Goal: Transaction & Acquisition: Purchase product/service

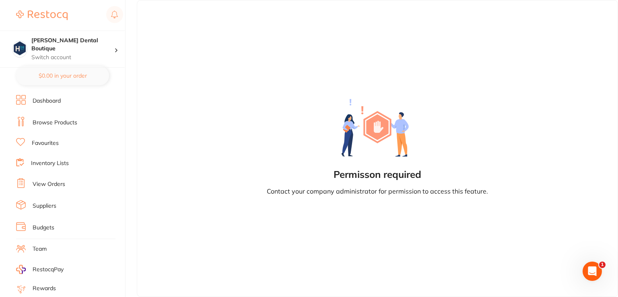
click at [48, 119] on link "Browse Products" at bounding box center [55, 123] width 45 height 8
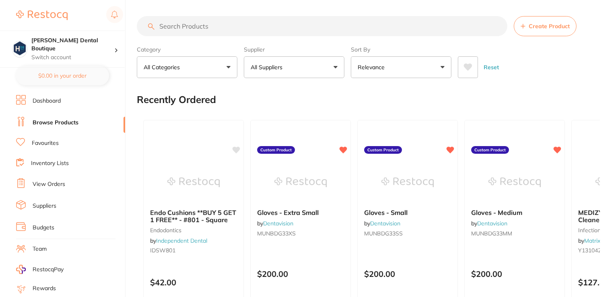
click at [194, 27] on input "search" at bounding box center [322, 26] width 371 height 20
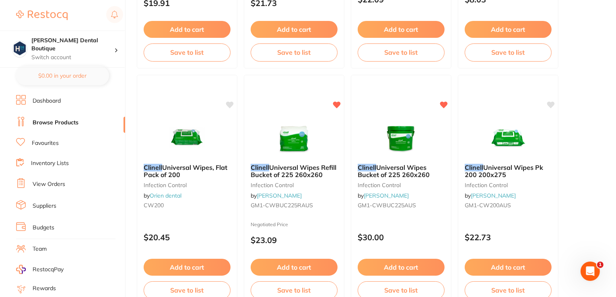
scroll to position [277, 0]
type input "clinnell"
click at [394, 135] on img at bounding box center [401, 136] width 53 height 41
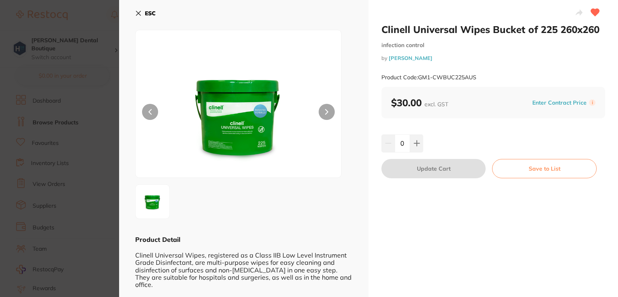
click at [141, 13] on icon at bounding box center [138, 13] width 6 height 6
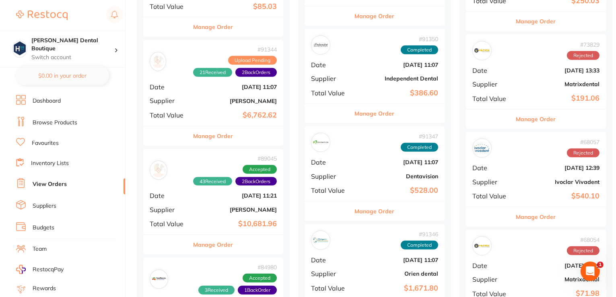
scroll to position [684, 0]
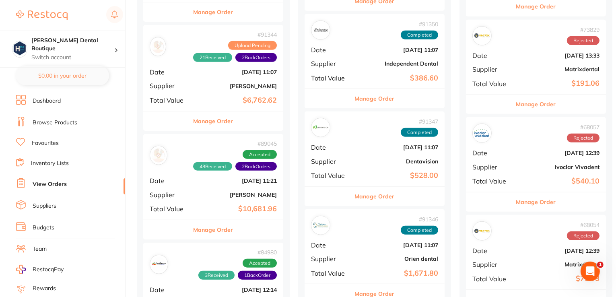
click at [201, 220] on button "Manage Order" at bounding box center [214, 229] width 40 height 19
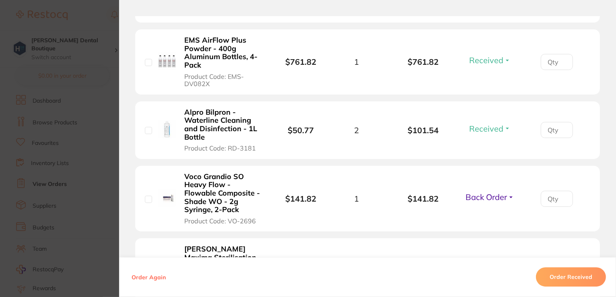
scroll to position [2295, 0]
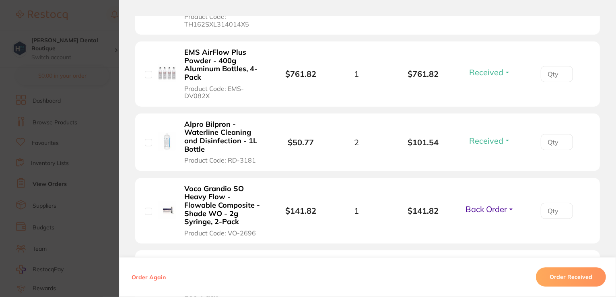
click at [498, 204] on span "Back Order" at bounding box center [486, 209] width 41 height 10
click at [496, 223] on span "Received" at bounding box center [490, 226] width 21 height 6
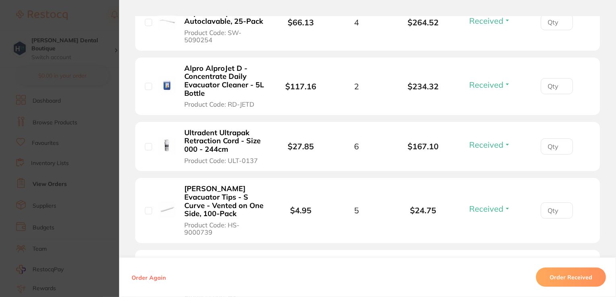
scroll to position [939, 0]
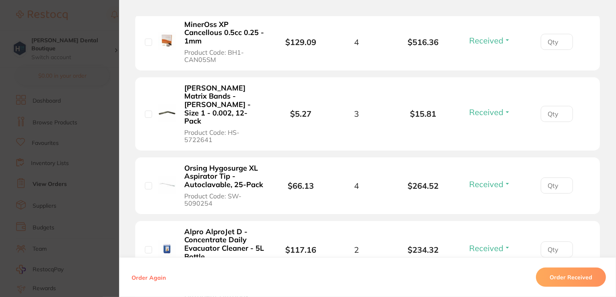
click at [98, 18] on section "Order ID: Restocq- 89045 Order Information 44 Received 1 Back Order Accepted Or…" at bounding box center [308, 148] width 616 height 297
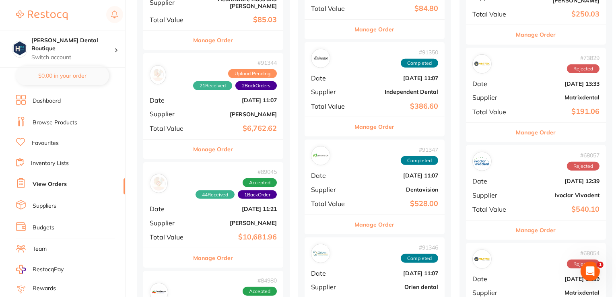
scroll to position [644, 0]
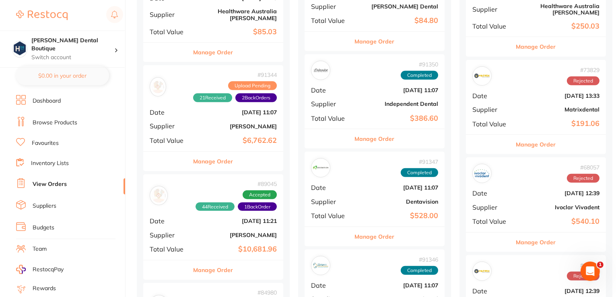
click at [213, 152] on button "Manage Order" at bounding box center [214, 161] width 40 height 19
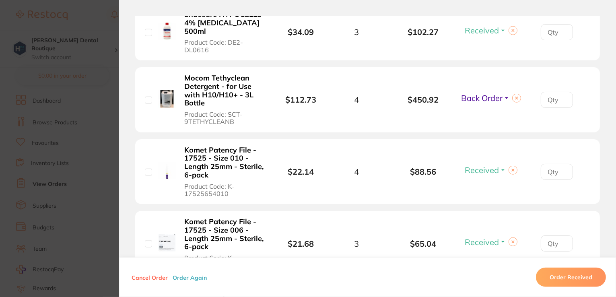
scroll to position [926, 0]
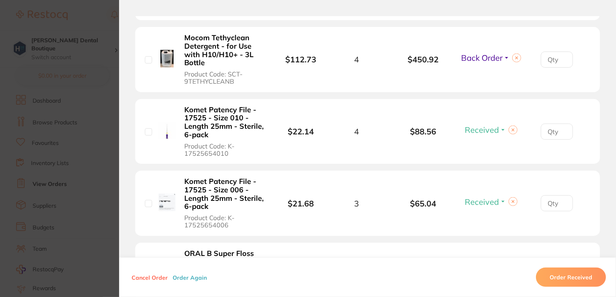
click at [490, 53] on span "Back Order" at bounding box center [481, 58] width 41 height 10
click at [482, 72] on span "Received" at bounding box center [490, 75] width 21 height 6
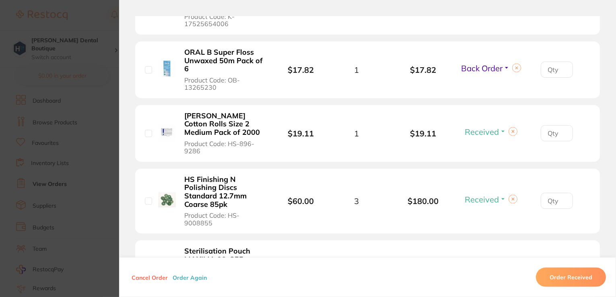
scroll to position [1127, 0]
click at [482, 63] on span "Back Order" at bounding box center [481, 68] width 41 height 10
click at [486, 80] on button "Received" at bounding box center [490, 86] width 21 height 12
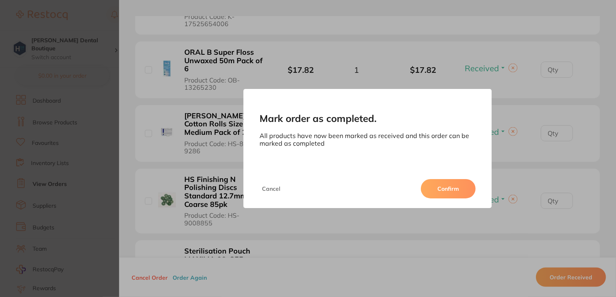
click at [446, 192] on button "Confirm" at bounding box center [448, 188] width 55 height 19
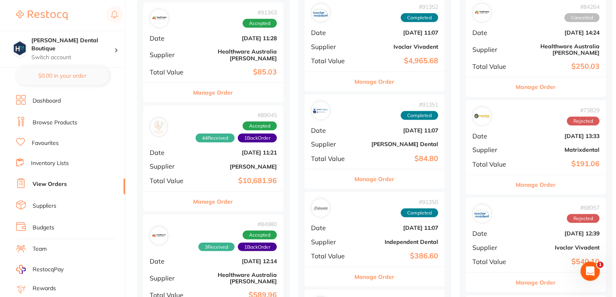
scroll to position [564, 0]
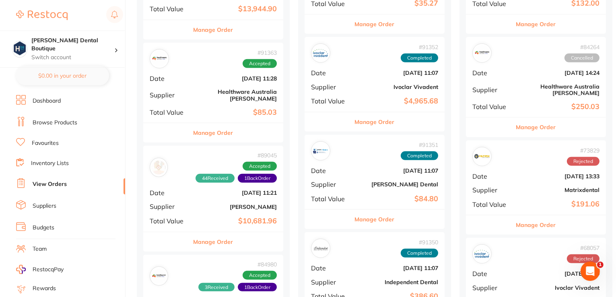
click at [225, 123] on button "Manage Order" at bounding box center [214, 132] width 40 height 19
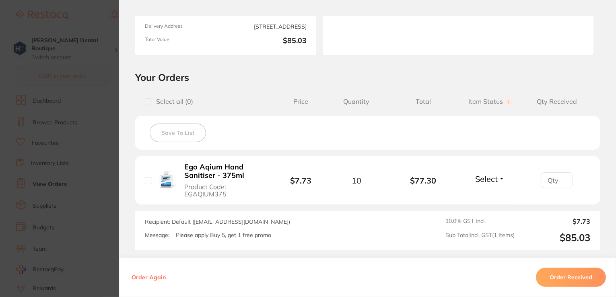
scroll to position [198, 0]
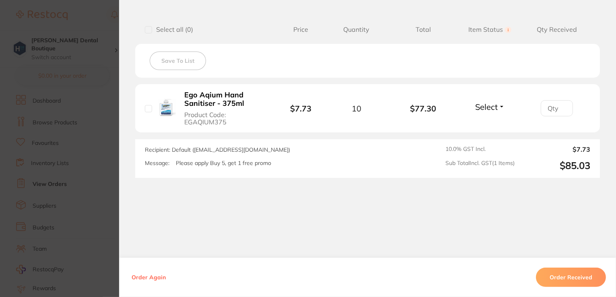
click at [559, 279] on button "Order Received" at bounding box center [571, 277] width 70 height 19
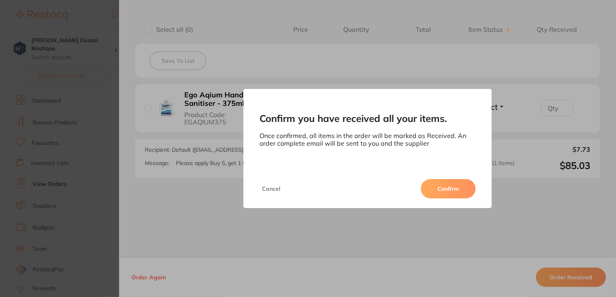
click at [448, 186] on button "Confirm" at bounding box center [448, 188] width 55 height 19
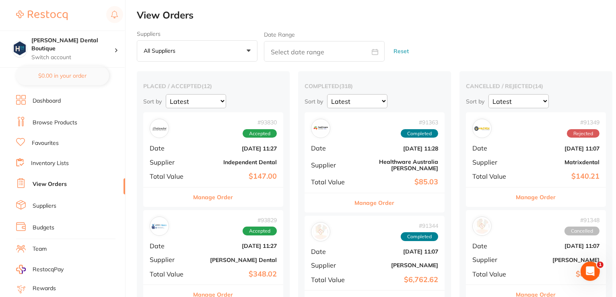
click at [49, 123] on link "Browse Products" at bounding box center [55, 123] width 45 height 8
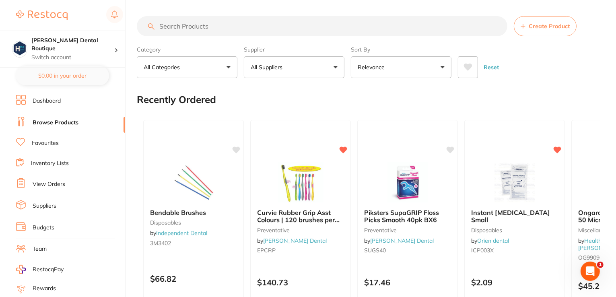
click at [224, 25] on input "search" at bounding box center [322, 26] width 371 height 20
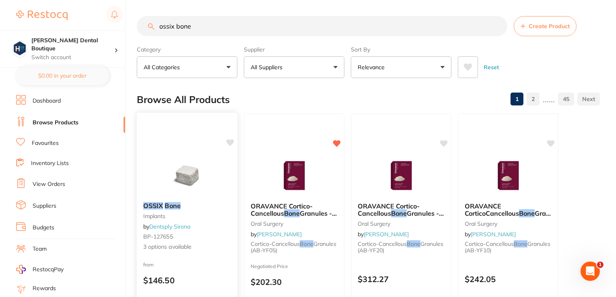
type input "ossix bone"
click at [193, 186] on img at bounding box center [187, 175] width 53 height 41
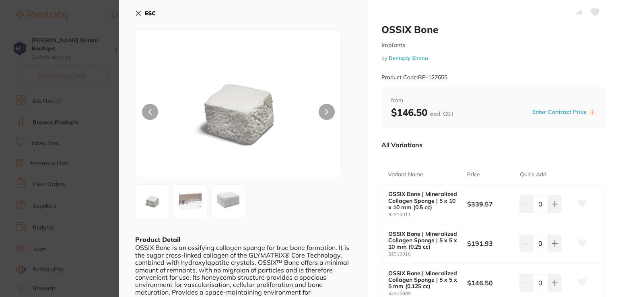
click at [142, 14] on button "ESC" at bounding box center [145, 13] width 21 height 14
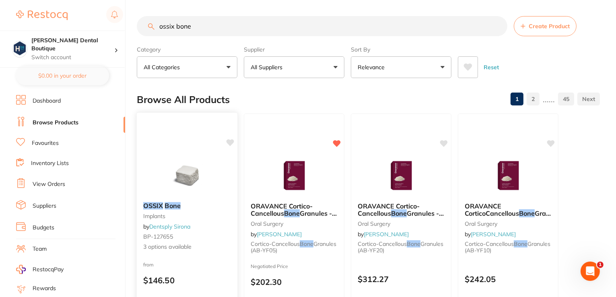
click at [189, 165] on img at bounding box center [187, 175] width 53 height 41
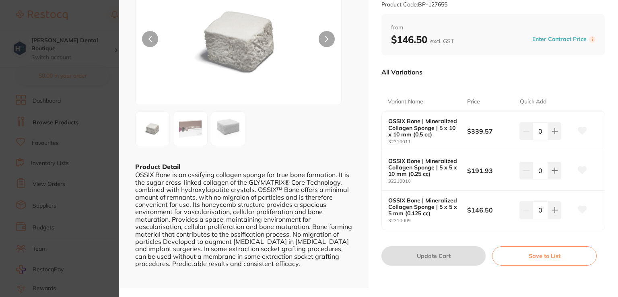
scroll to position [81, 0]
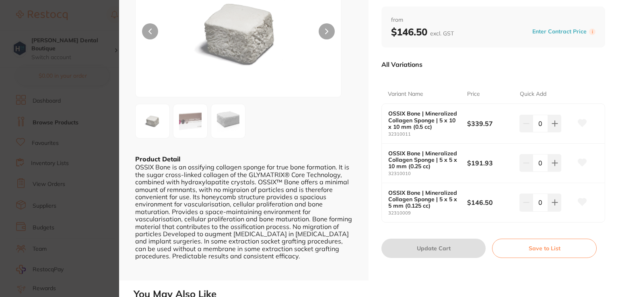
click at [435, 167] on b "OSSIX Bone | Mineralized Collagen Sponge | 5 x 5 x 10 mm (0.25 cc)" at bounding box center [424, 159] width 71 height 19
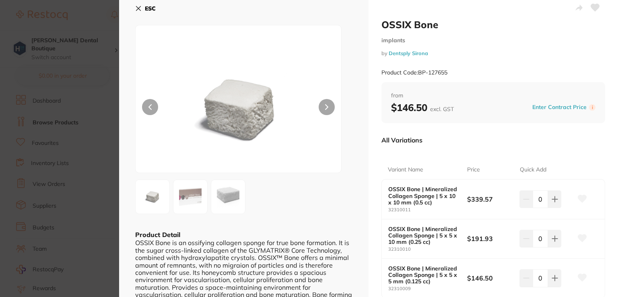
scroll to position [0, 0]
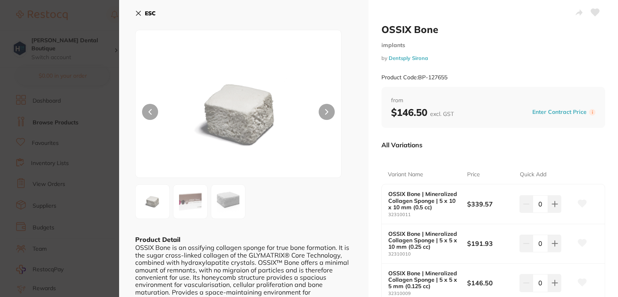
click at [195, 198] on img at bounding box center [190, 201] width 29 height 29
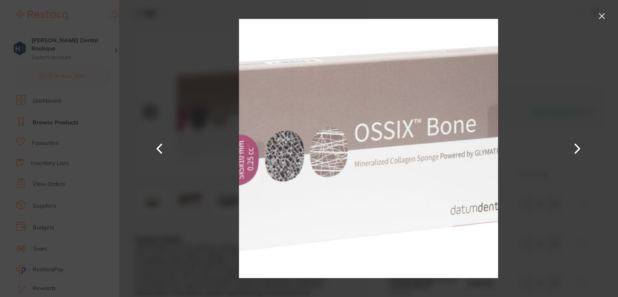
click at [605, 14] on button at bounding box center [602, 16] width 13 height 13
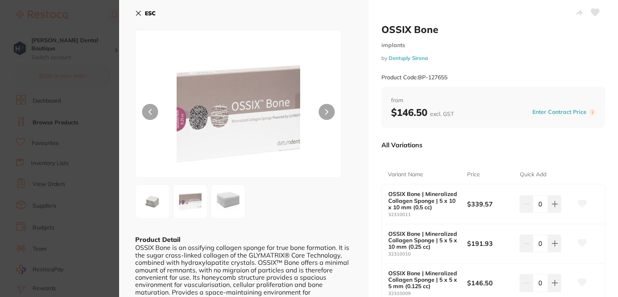
click at [142, 14] on button "ESC" at bounding box center [145, 13] width 21 height 14
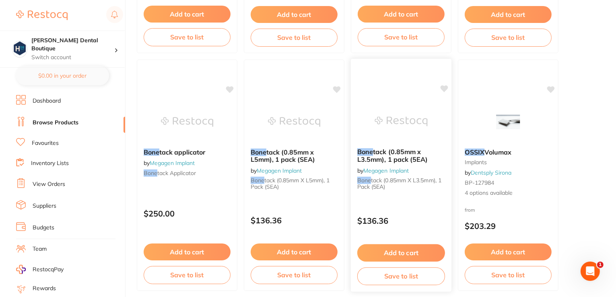
scroll to position [1050, 0]
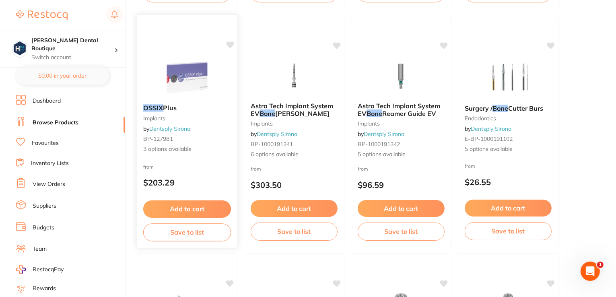
click at [182, 83] on img at bounding box center [187, 77] width 53 height 41
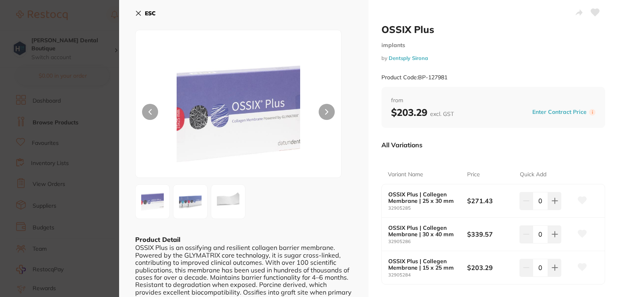
click at [139, 11] on icon at bounding box center [138, 13] width 6 height 6
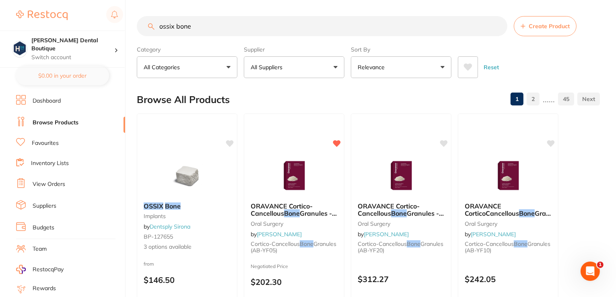
scroll to position [161, 0]
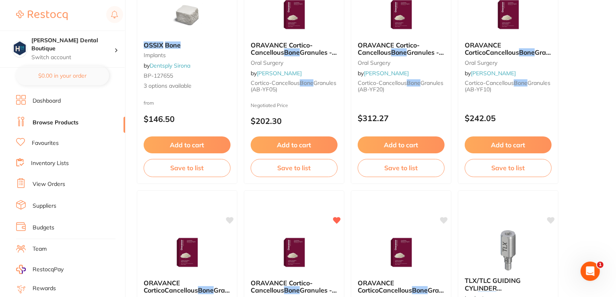
click at [54, 143] on link "Favourites" at bounding box center [45, 143] width 27 height 8
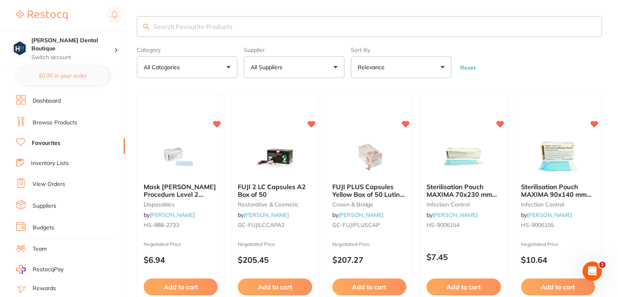
click at [190, 29] on input "search" at bounding box center [369, 26] width 465 height 21
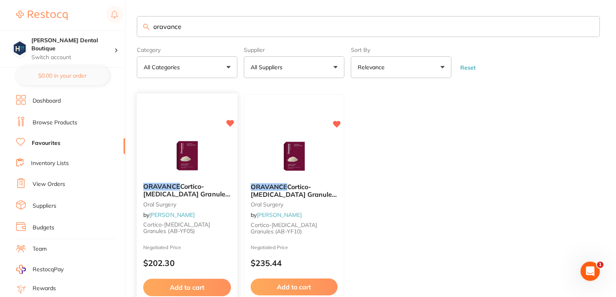
type input "oravance"
click at [196, 151] on img at bounding box center [187, 156] width 53 height 41
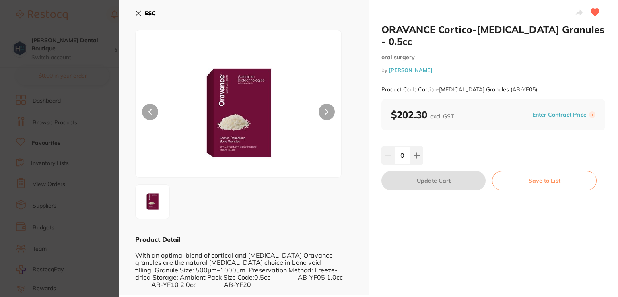
click at [137, 13] on icon at bounding box center [138, 13] width 6 height 6
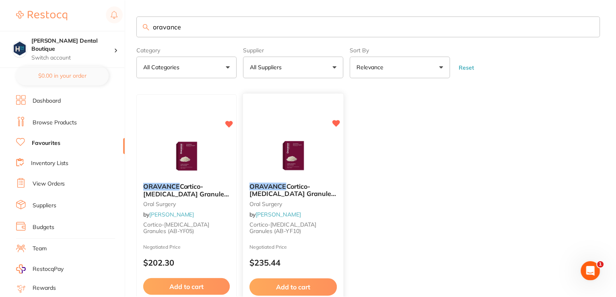
scroll to position [70, 0]
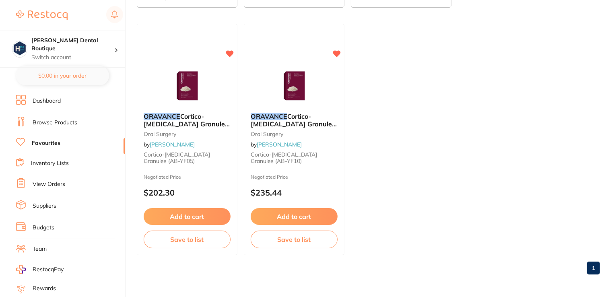
click at [296, 131] on small "oral surgery" at bounding box center [294, 134] width 87 height 6
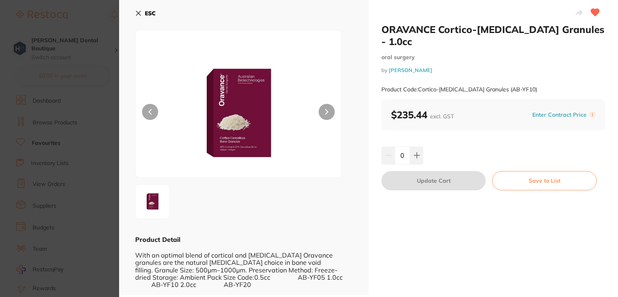
click at [140, 12] on icon at bounding box center [138, 13] width 4 height 4
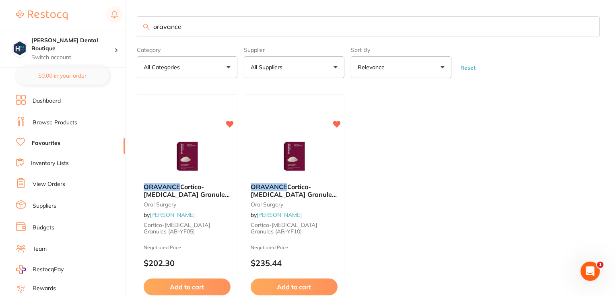
drag, startPoint x: 198, startPoint y: 25, endPoint x: 55, endPoint y: 6, distance: 144.6
click at [55, 6] on div "$0.00 Harris Dental Boutique Switch account Harris Dental Boutique $0.00 in you…" at bounding box center [308, 148] width 616 height 297
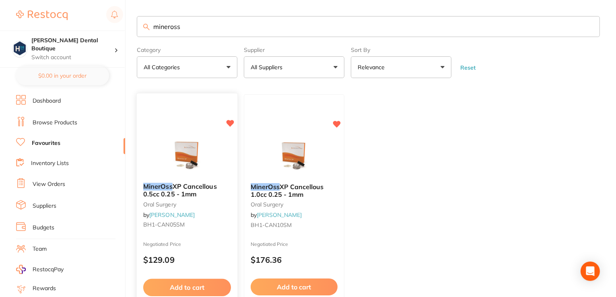
type input "mineross"
click at [190, 174] on img at bounding box center [187, 156] width 52 height 40
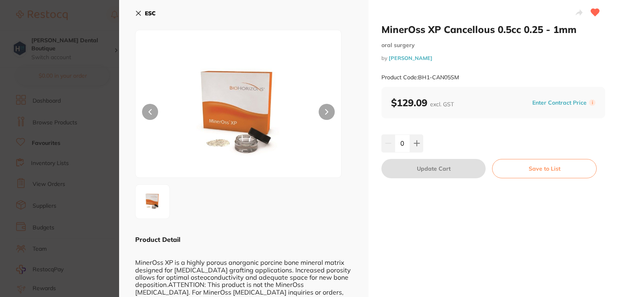
click at [140, 11] on icon at bounding box center [138, 13] width 6 height 6
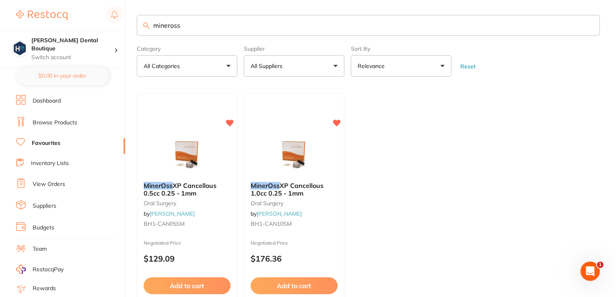
drag, startPoint x: 0, startPoint y: 0, endPoint x: 311, endPoint y: 164, distance: 351.6
click at [311, 164] on img at bounding box center [294, 155] width 52 height 40
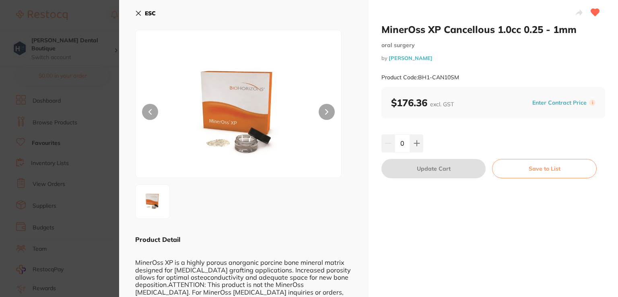
click at [138, 4] on div "ESC Product Detail MinerOss XP is a highly porous anorganic porcine bone minera…" at bounding box center [244, 158] width 250 height 317
click at [141, 16] on icon at bounding box center [138, 13] width 6 height 6
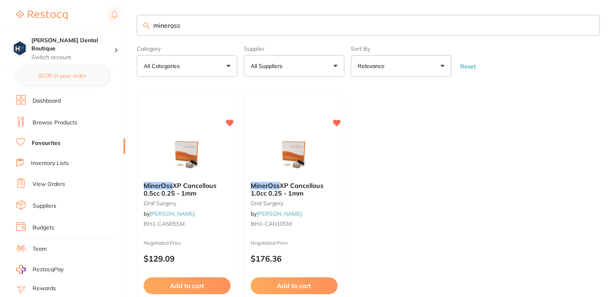
drag, startPoint x: 174, startPoint y: 21, endPoint x: 191, endPoint y: 26, distance: 18.6
click at [174, 21] on input "mineross" at bounding box center [368, 25] width 463 height 21
drag, startPoint x: 193, startPoint y: 26, endPoint x: 114, endPoint y: 2, distance: 82.8
click at [113, 4] on div "$0.00 Harris Dental Boutique Switch account Harris Dental Boutique $0.00 in you…" at bounding box center [308, 147] width 616 height 297
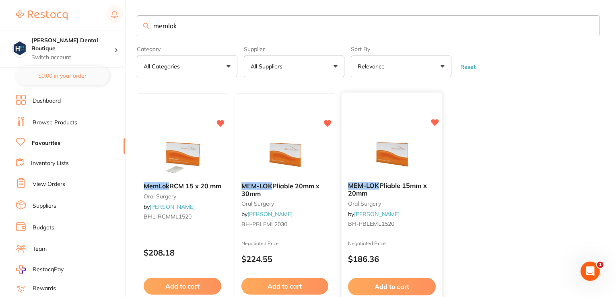
type input "memlok"
click at [417, 141] on img at bounding box center [392, 155] width 53 height 41
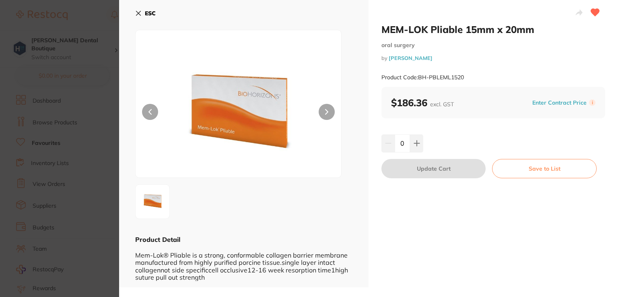
click at [133, 13] on div "ESC Product Detail Mem-Lok® Pliable is a strong, conformable collagen barrier m…" at bounding box center [244, 143] width 250 height 287
click at [139, 12] on icon at bounding box center [138, 13] width 6 height 6
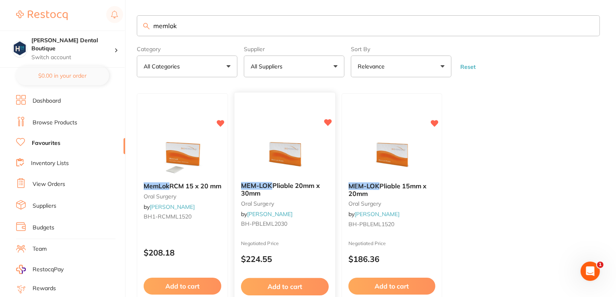
click at [296, 161] on img at bounding box center [284, 155] width 53 height 41
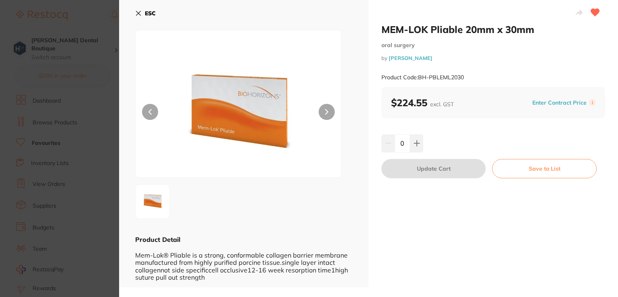
click at [143, 15] on button "ESC" at bounding box center [145, 13] width 21 height 14
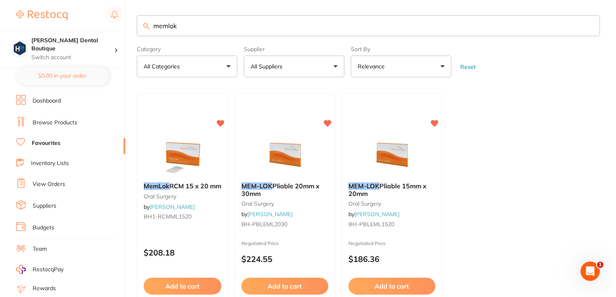
drag, startPoint x: 162, startPoint y: 3, endPoint x: 533, endPoint y: 213, distance: 425.9
click at [533, 213] on ul "MemLok RCM 15 x 20 mm oral surgery by Henry Schein Halas BH1-RCMML1520 $208.18 …" at bounding box center [368, 209] width 463 height 232
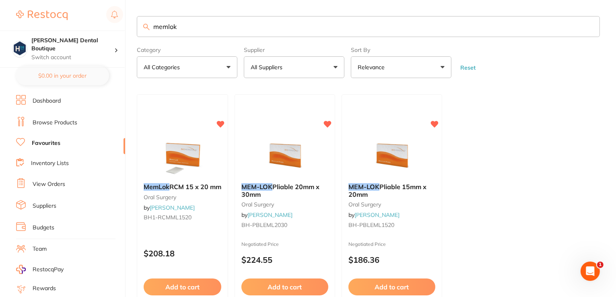
drag, startPoint x: 183, startPoint y: 31, endPoint x: 128, endPoint y: 29, distance: 54.8
click at [132, 34] on div "$0.00 Harris Dental Boutique Switch account Harris Dental Boutique $0.00 in you…" at bounding box center [308, 148] width 616 height 297
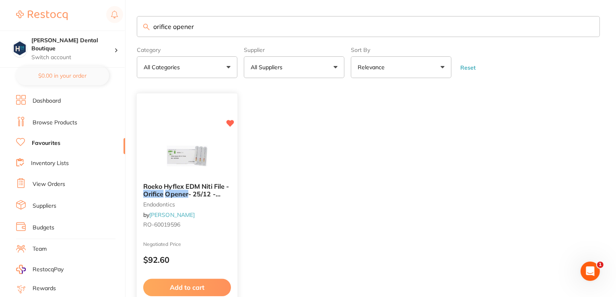
type input "orifice opener"
click at [182, 170] on img at bounding box center [187, 156] width 53 height 41
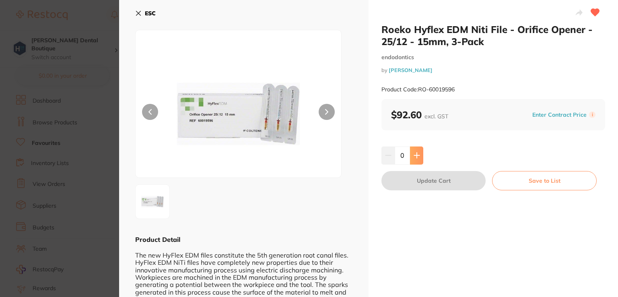
click at [416, 151] on button at bounding box center [416, 156] width 13 height 18
type input "3"
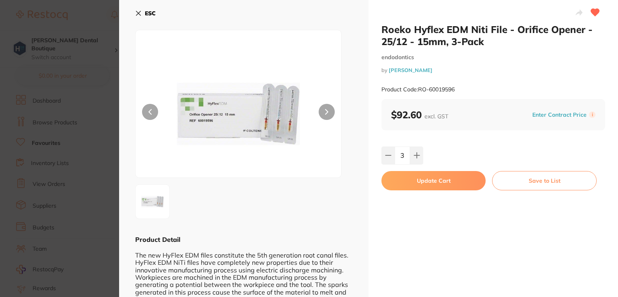
click at [137, 13] on icon at bounding box center [138, 13] width 6 height 6
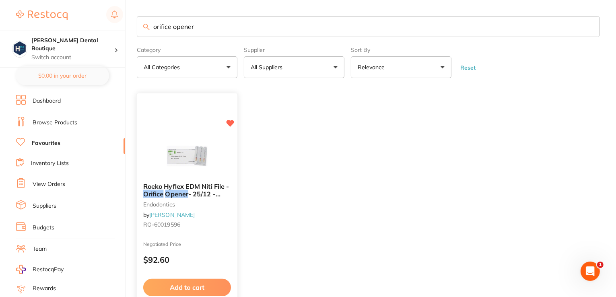
click at [220, 157] on div at bounding box center [187, 156] width 101 height 41
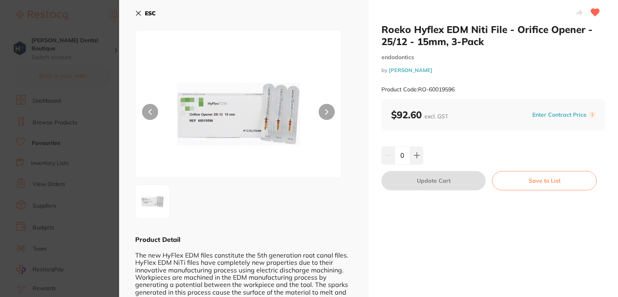
click at [465, 86] on div "Product Code: RO-60019596" at bounding box center [494, 90] width 224 height 20
click at [143, 13] on button "ESC" at bounding box center [145, 13] width 21 height 14
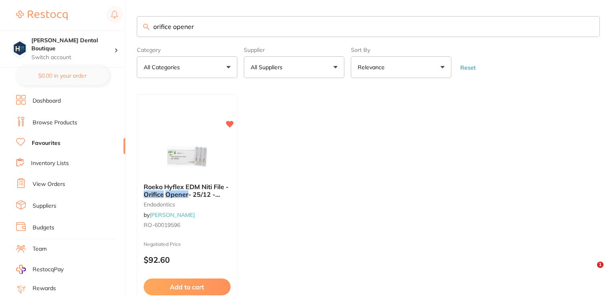
drag, startPoint x: 199, startPoint y: 25, endPoint x: 76, endPoint y: 1, distance: 126.0
click at [76, 8] on div "$0.00 Harris Dental Boutique Switch account Harris Dental Boutique $0.00 in you…" at bounding box center [308, 148] width 616 height 297
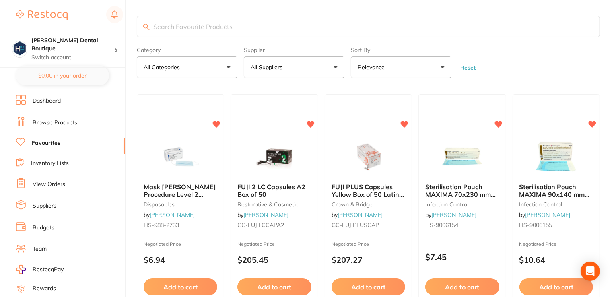
click at [43, 180] on link "View Orders" at bounding box center [49, 184] width 33 height 8
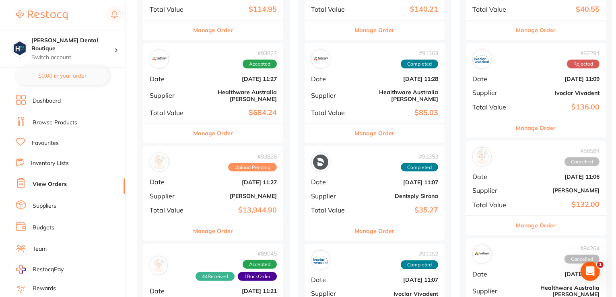
scroll to position [443, 0]
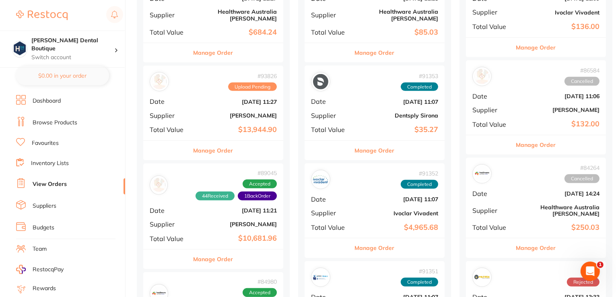
click at [225, 143] on button "Manage Order" at bounding box center [214, 150] width 40 height 19
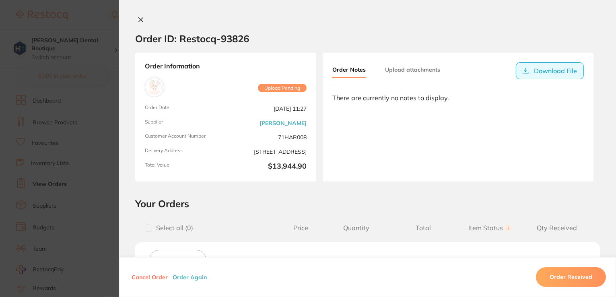
click at [561, 76] on button "Download File" at bounding box center [550, 70] width 68 height 17
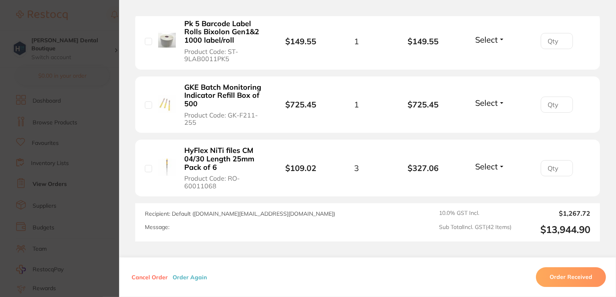
scroll to position [2680, 0]
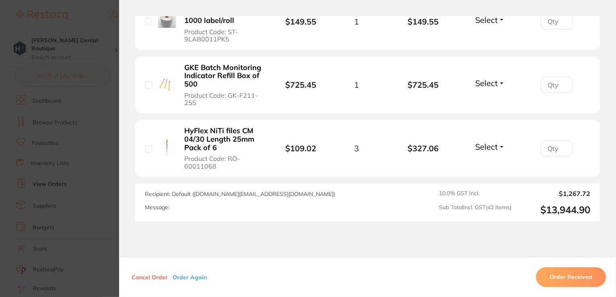
click at [105, 12] on section "Order ID: Restocq- 93826 Order Information Upload Pending Order Date Sept 16 20…" at bounding box center [308, 148] width 616 height 297
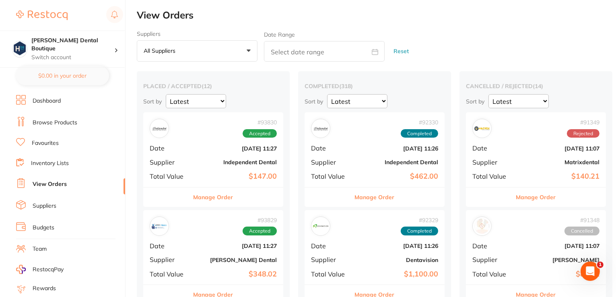
click at [45, 122] on link "Browse Products" at bounding box center [55, 123] width 45 height 8
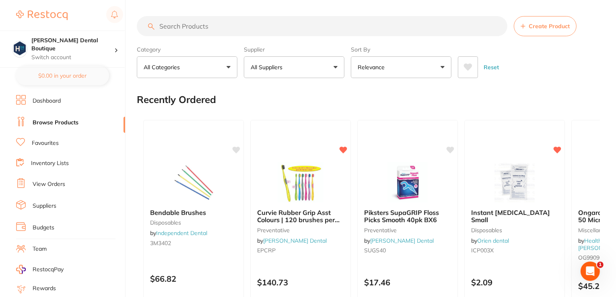
click at [179, 29] on input "search" at bounding box center [322, 26] width 371 height 20
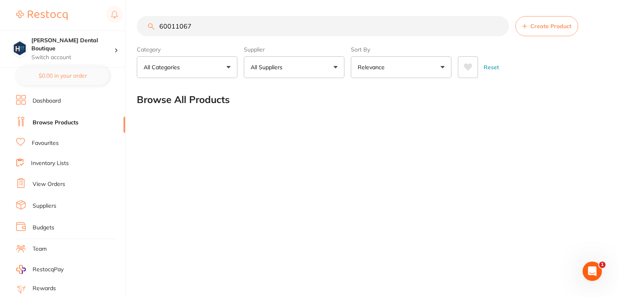
type input "60011067"
click at [44, 144] on link "Favourites" at bounding box center [45, 143] width 27 height 8
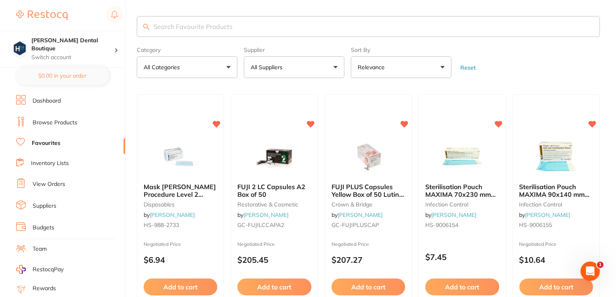
click at [199, 24] on input "search" at bounding box center [368, 26] width 463 height 21
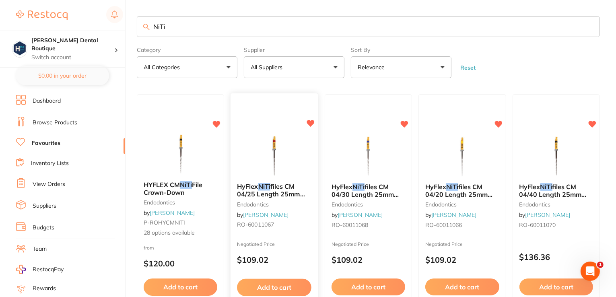
type input "NiTi"
click at [265, 161] on img at bounding box center [274, 156] width 53 height 41
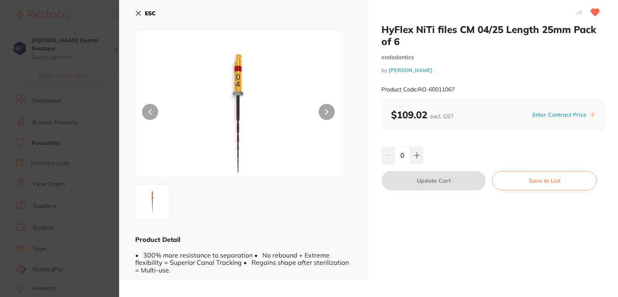
click at [137, 10] on icon at bounding box center [138, 13] width 6 height 6
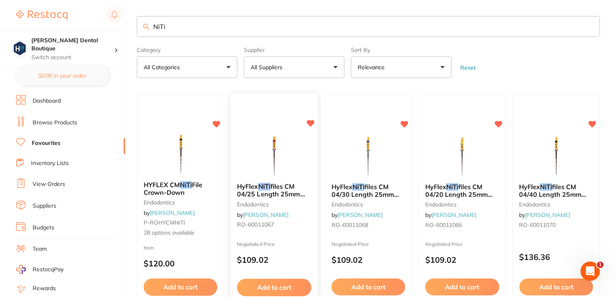
click at [281, 152] on img at bounding box center [274, 156] width 53 height 41
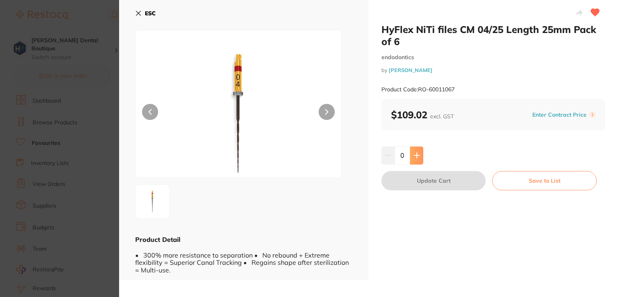
click at [414, 155] on icon at bounding box center [416, 155] width 5 height 5
click at [414, 157] on icon at bounding box center [417, 155] width 6 height 6
click at [414, 158] on icon at bounding box center [417, 155] width 6 height 6
type input "4"
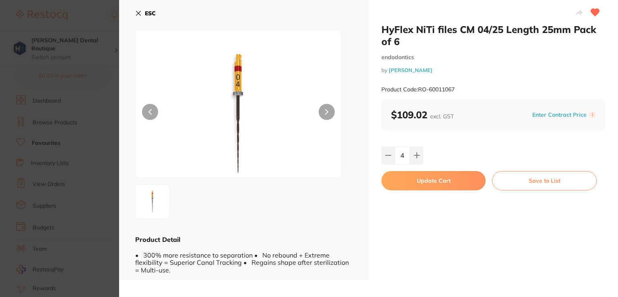
click at [414, 181] on button "Update Cart" at bounding box center [434, 180] width 104 height 19
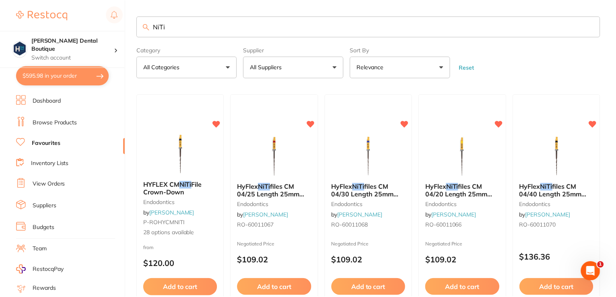
scroll to position [2, 0]
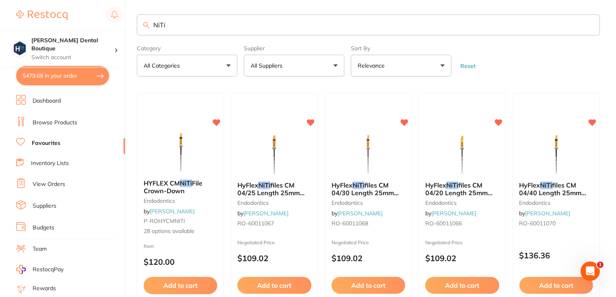
click at [35, 69] on button "$479.69 in your order" at bounding box center [62, 75] width 93 height 19
checkbox input "true"
